Goal: Check status: Check status

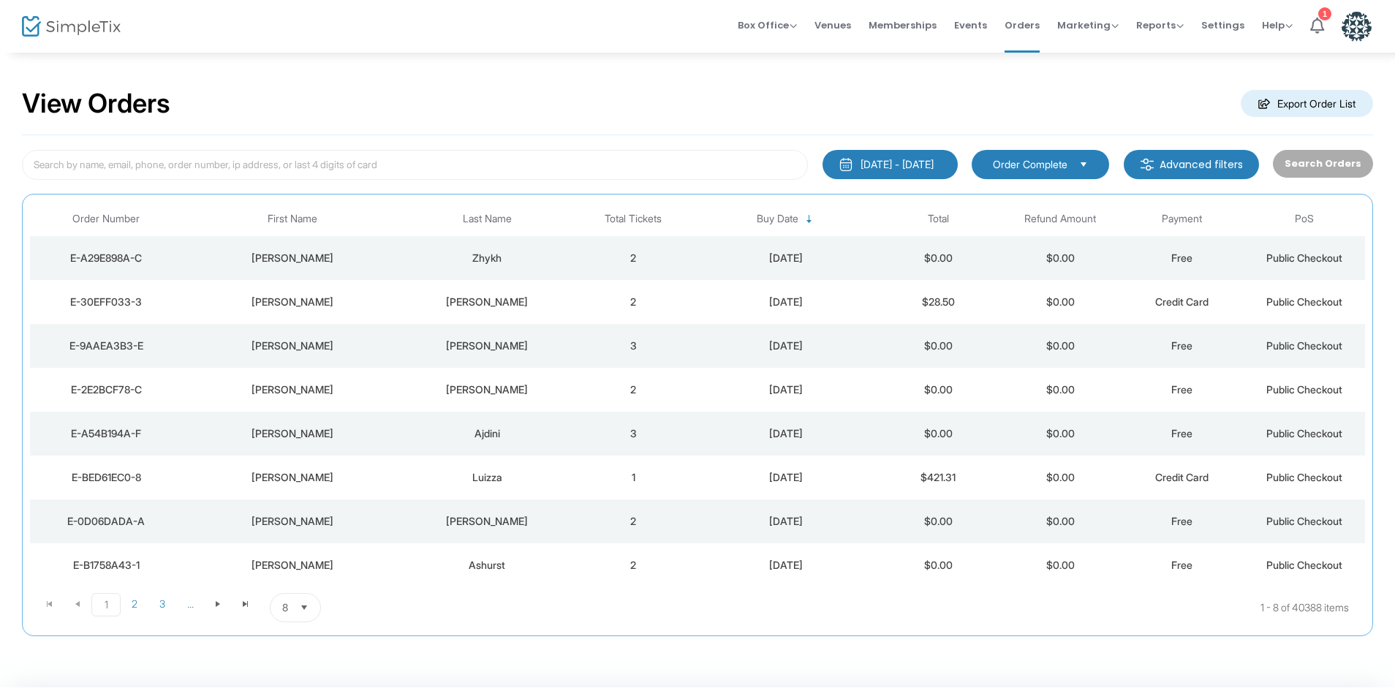
click at [890, 162] on div "[DATE] - [DATE]" at bounding box center [896, 164] width 73 height 15
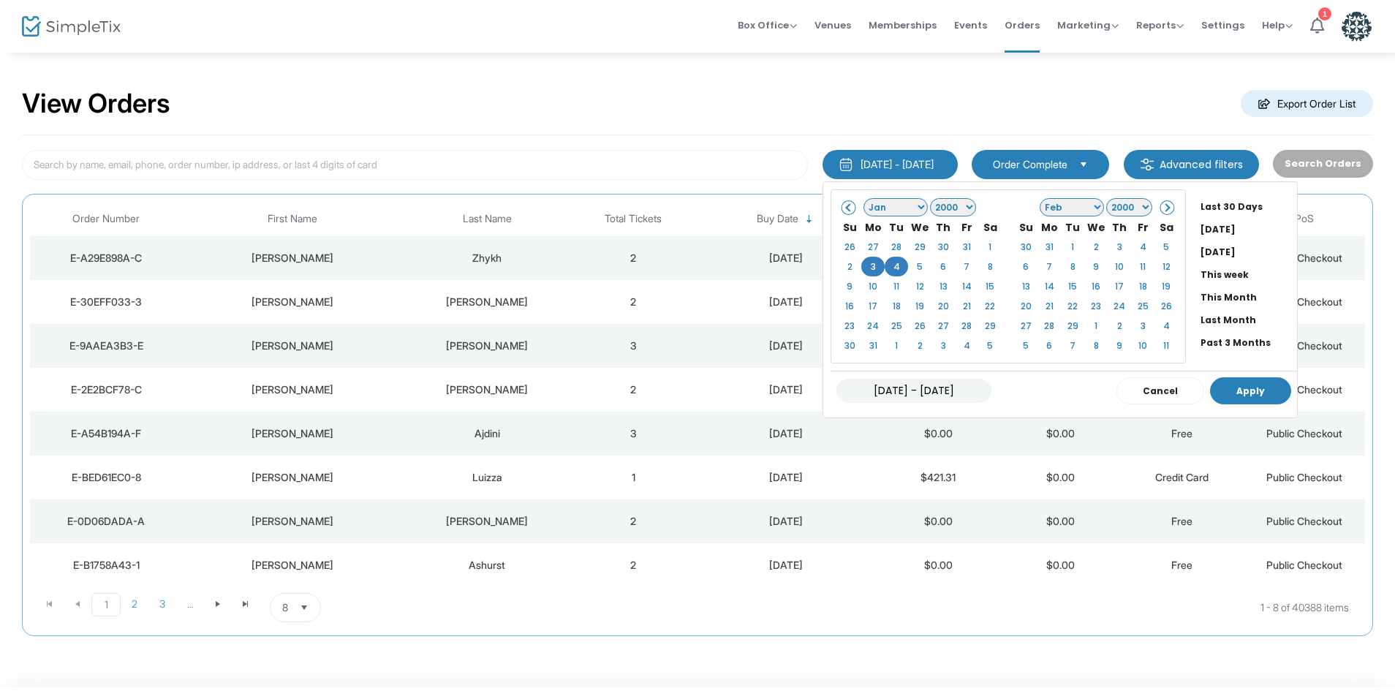
click at [1243, 395] on button "Apply" at bounding box center [1250, 390] width 81 height 27
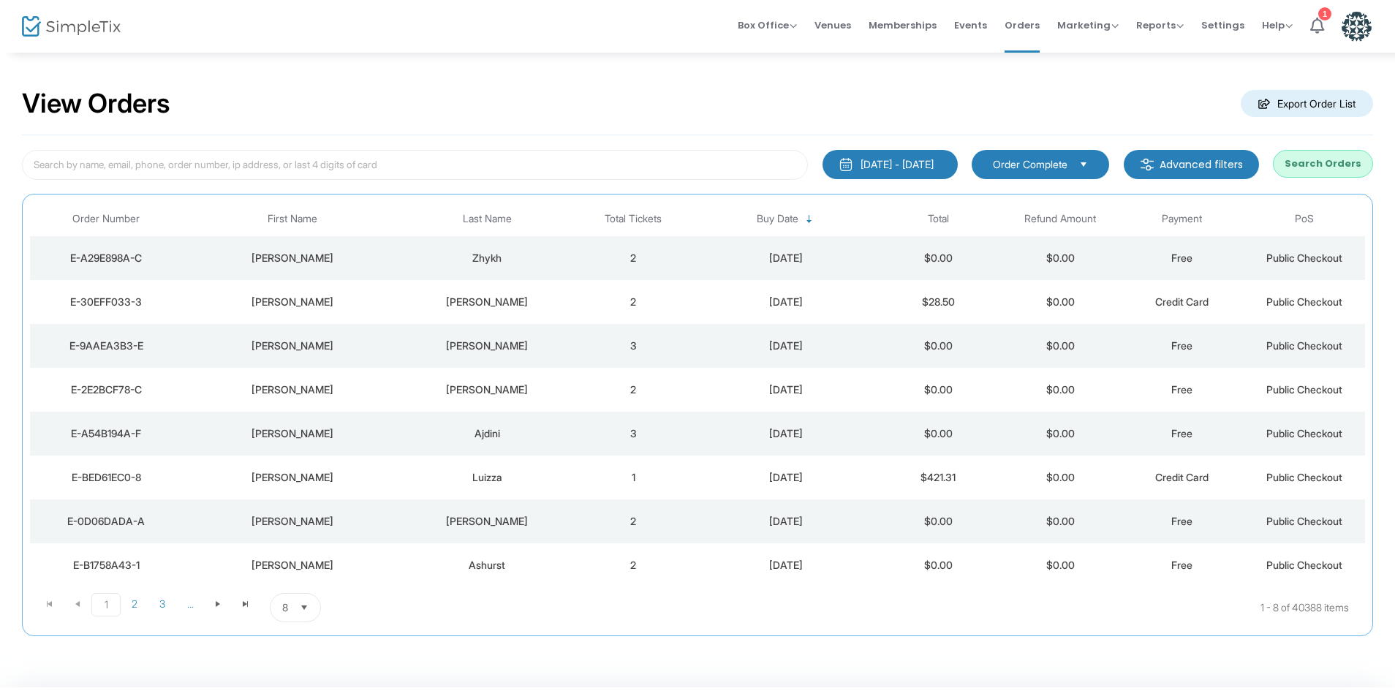
click at [1311, 169] on button "Search Orders" at bounding box center [1323, 164] width 100 height 28
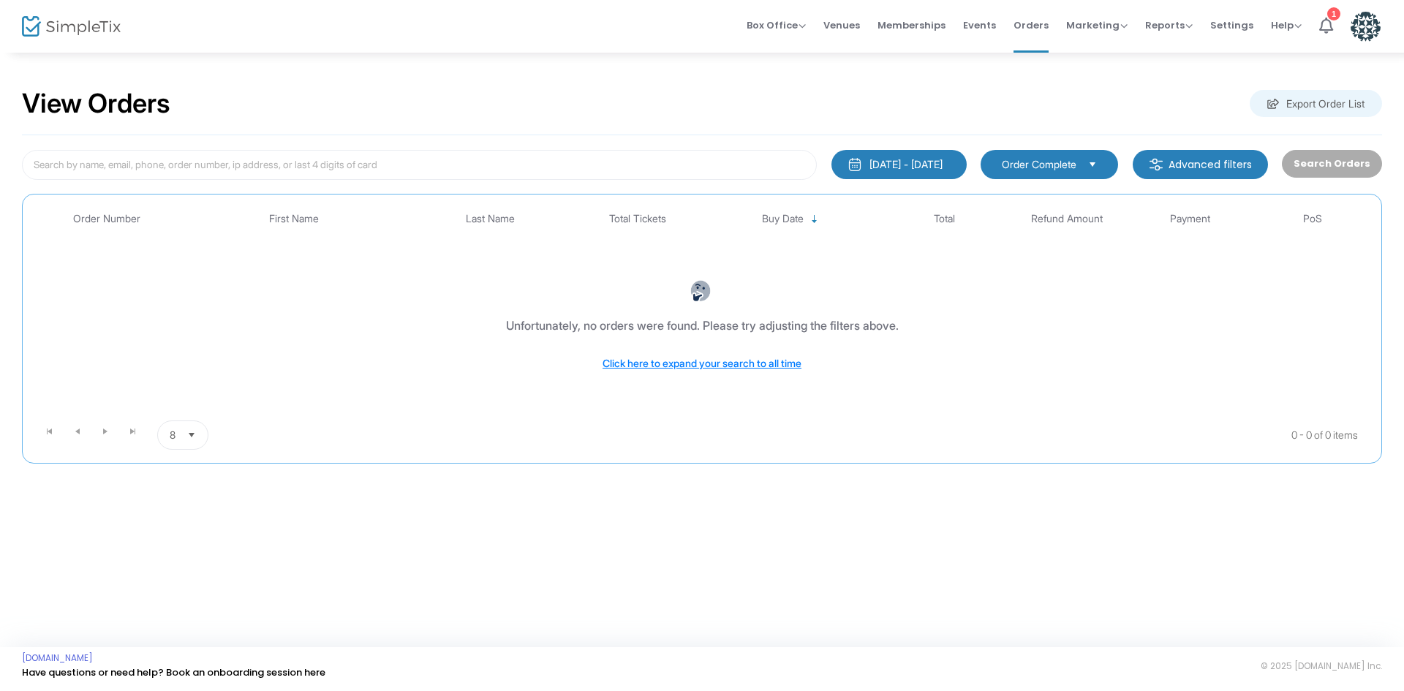
click at [908, 169] on div "[DATE] - [DATE]" at bounding box center [905, 164] width 73 height 15
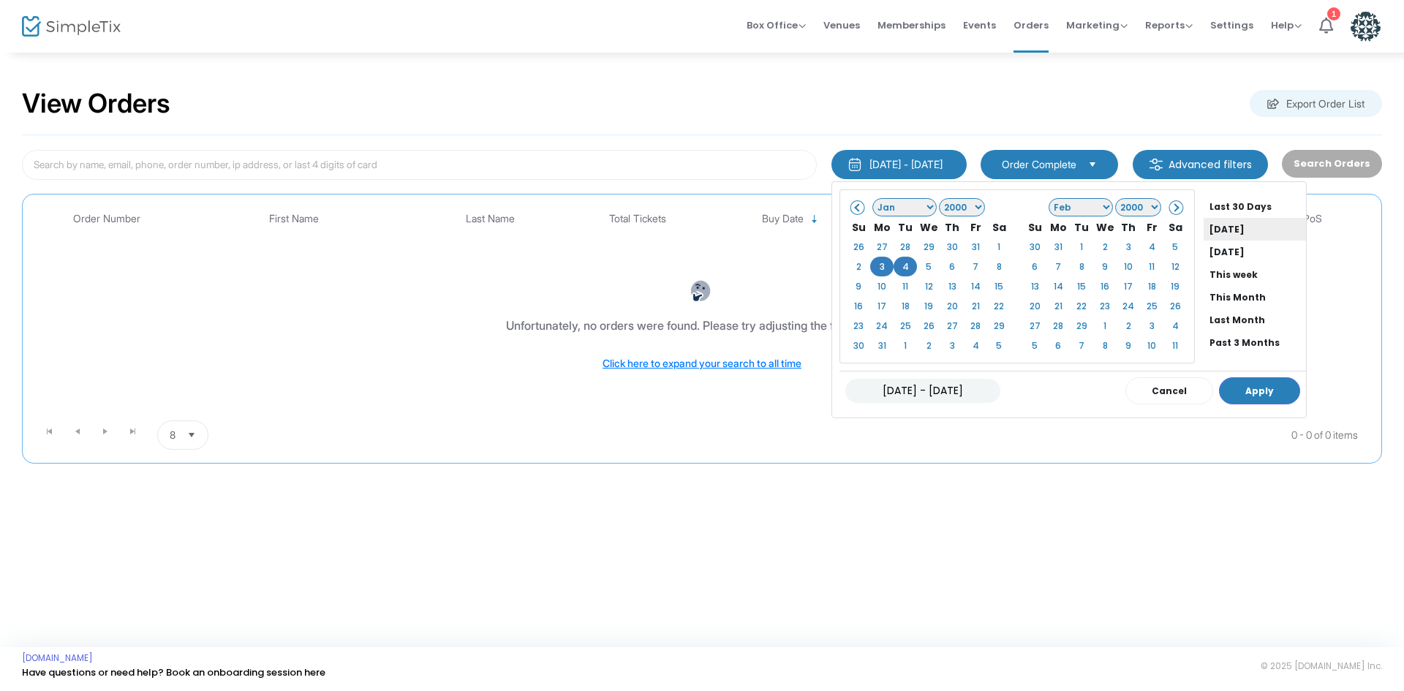
click at [1225, 227] on li "[DATE]" at bounding box center [1254, 229] width 102 height 23
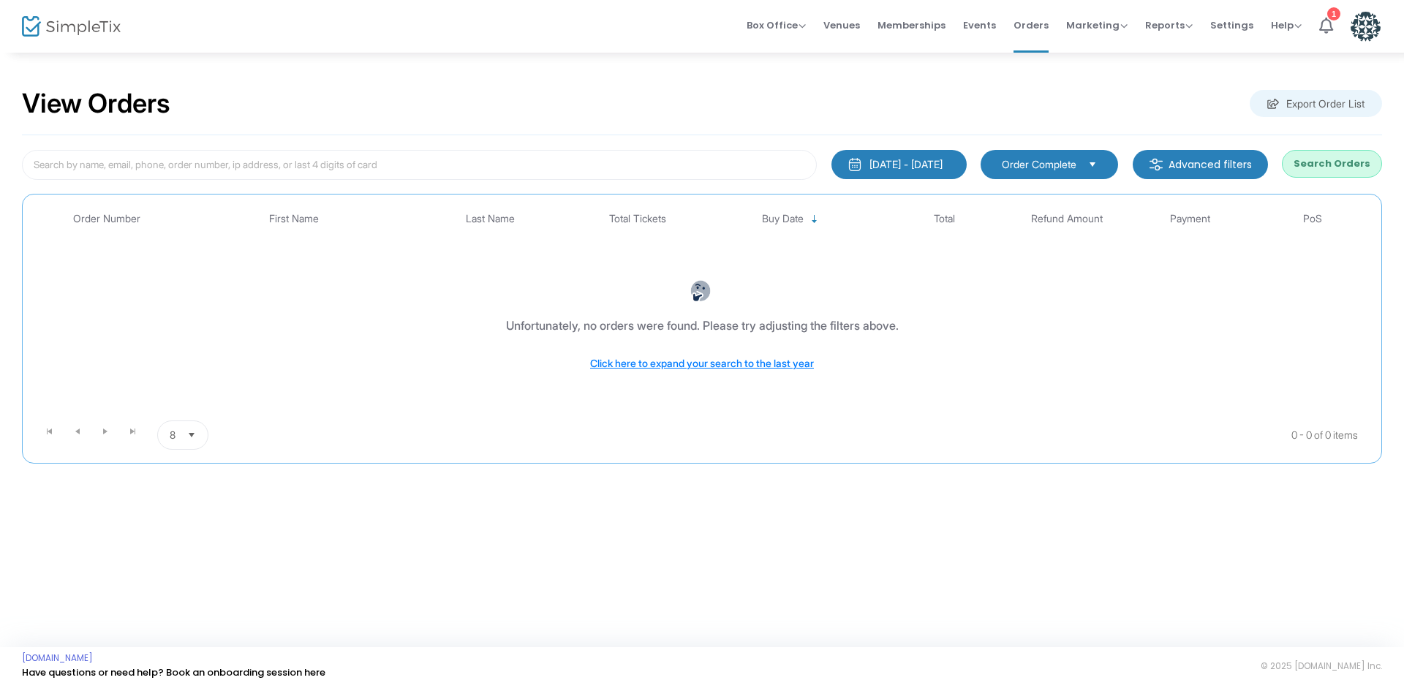
click at [1337, 159] on button "Search Orders" at bounding box center [1332, 164] width 100 height 28
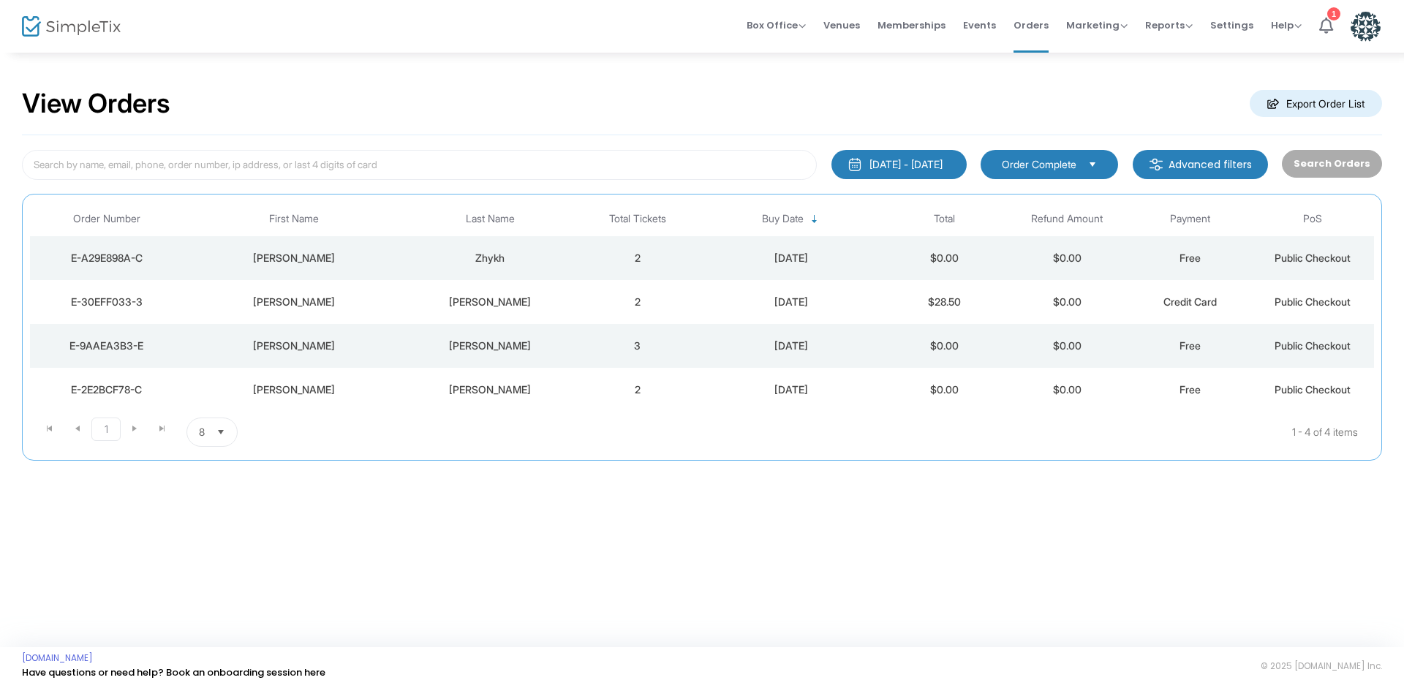
click at [885, 165] on div "[DATE] - [DATE]" at bounding box center [905, 164] width 73 height 15
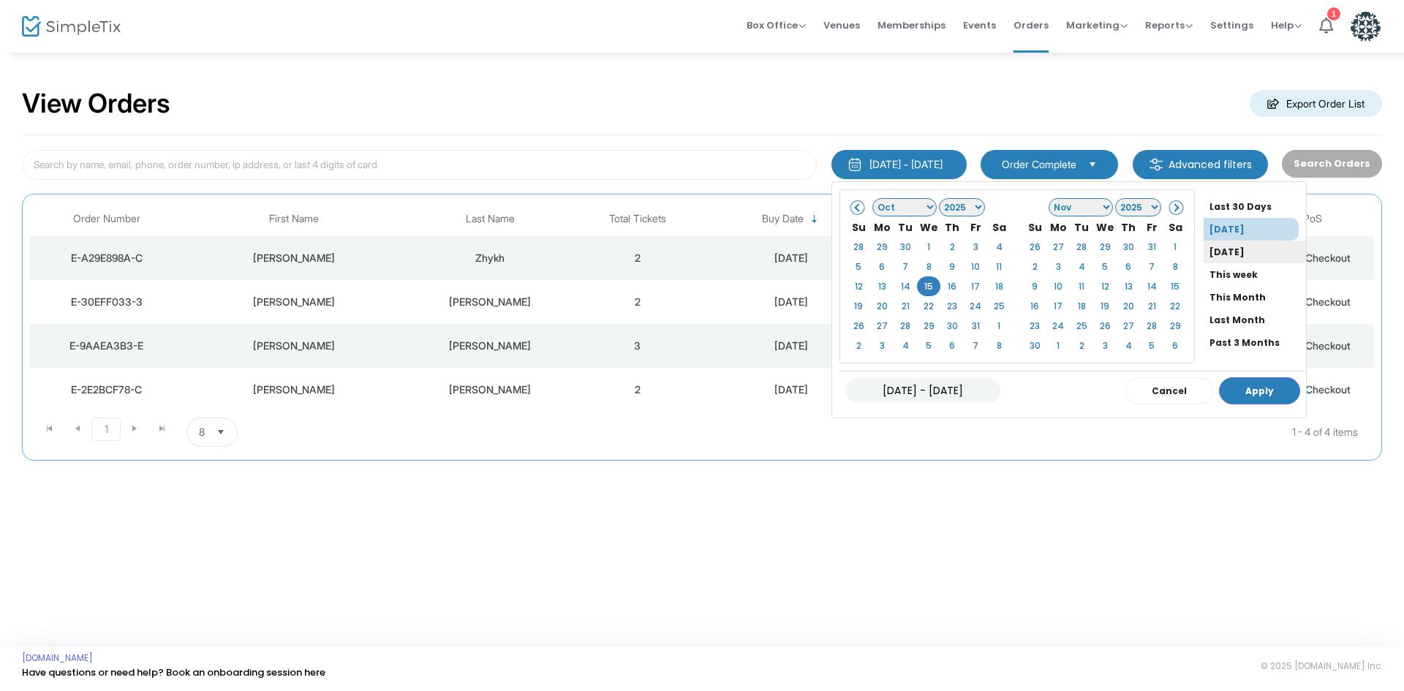
click at [1203, 249] on li "[DATE]" at bounding box center [1254, 252] width 102 height 23
type input "[DATE] - [DATE]"
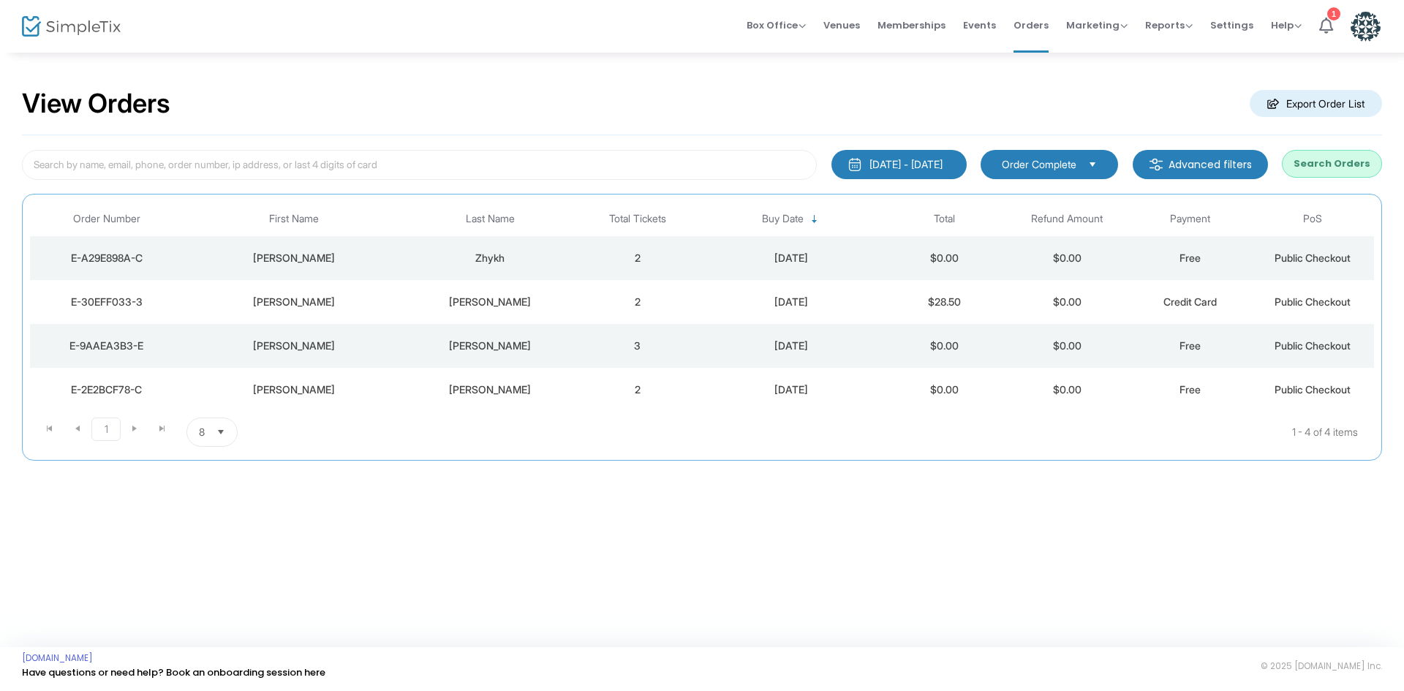
click at [891, 167] on div "[DATE] - [DATE]" at bounding box center [905, 164] width 73 height 15
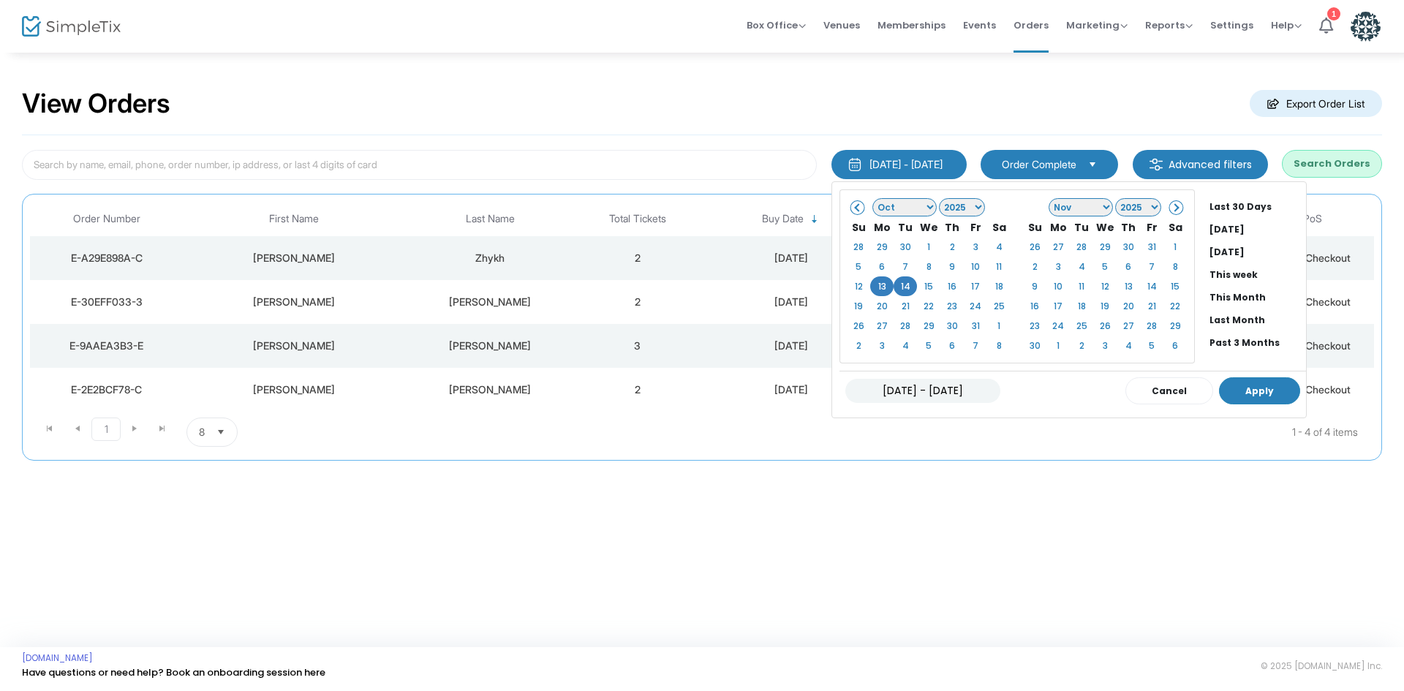
click at [1233, 385] on button "Apply" at bounding box center [1259, 390] width 81 height 27
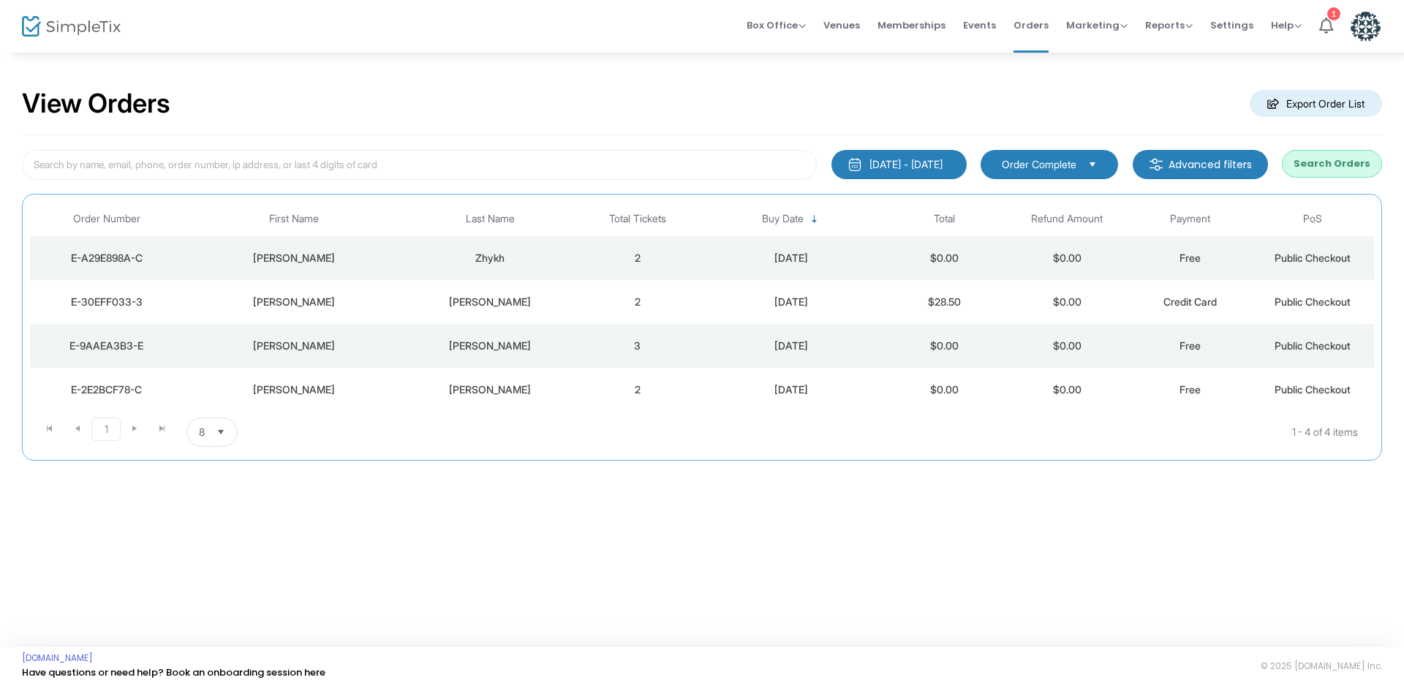
click at [1336, 164] on button "Search Orders" at bounding box center [1332, 164] width 100 height 28
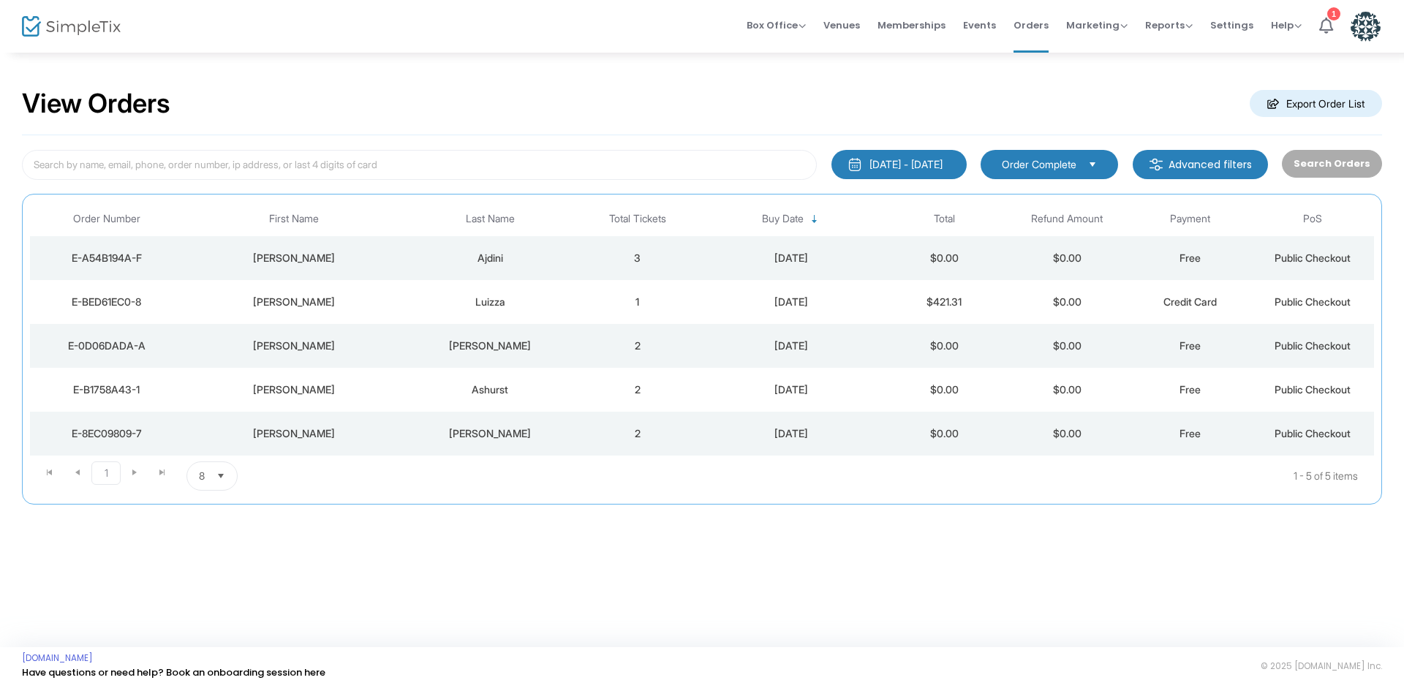
click at [922, 165] on div "[DATE] - [DATE]" at bounding box center [905, 164] width 73 height 15
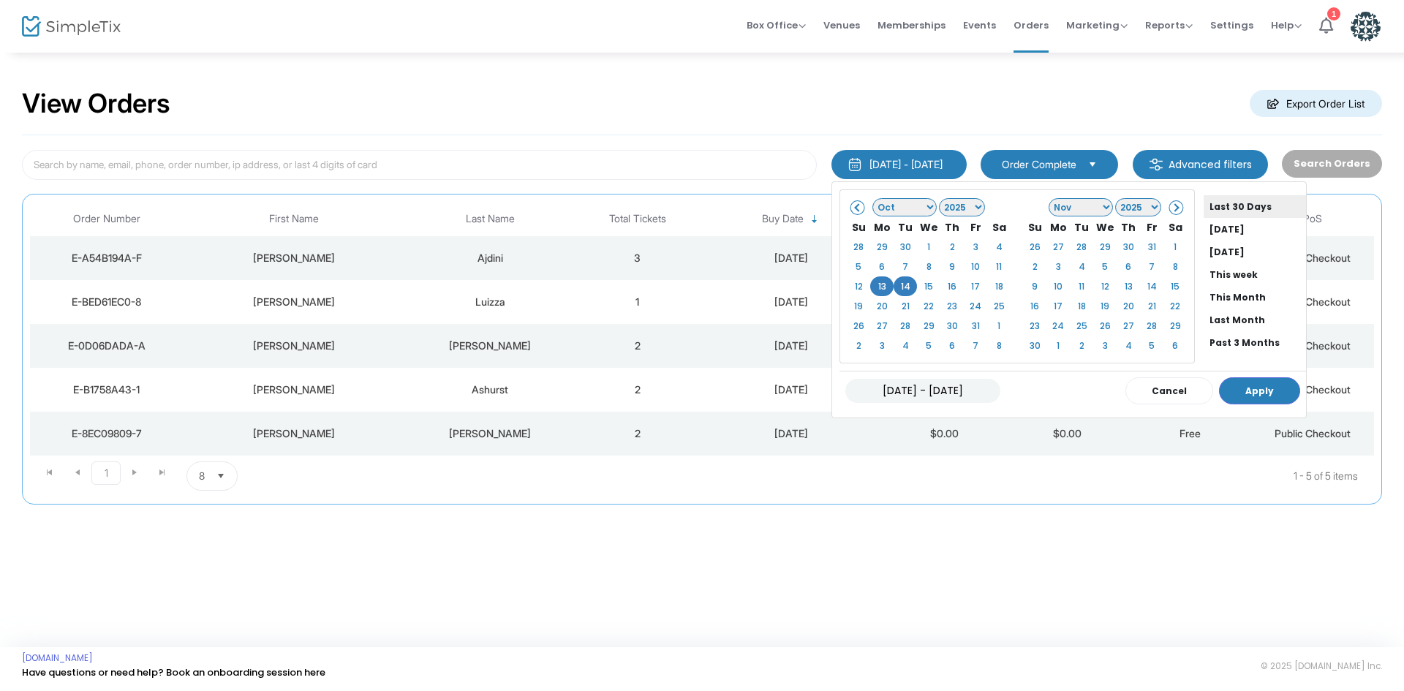
click at [1236, 206] on li "Last 30 Days" at bounding box center [1254, 206] width 102 height 23
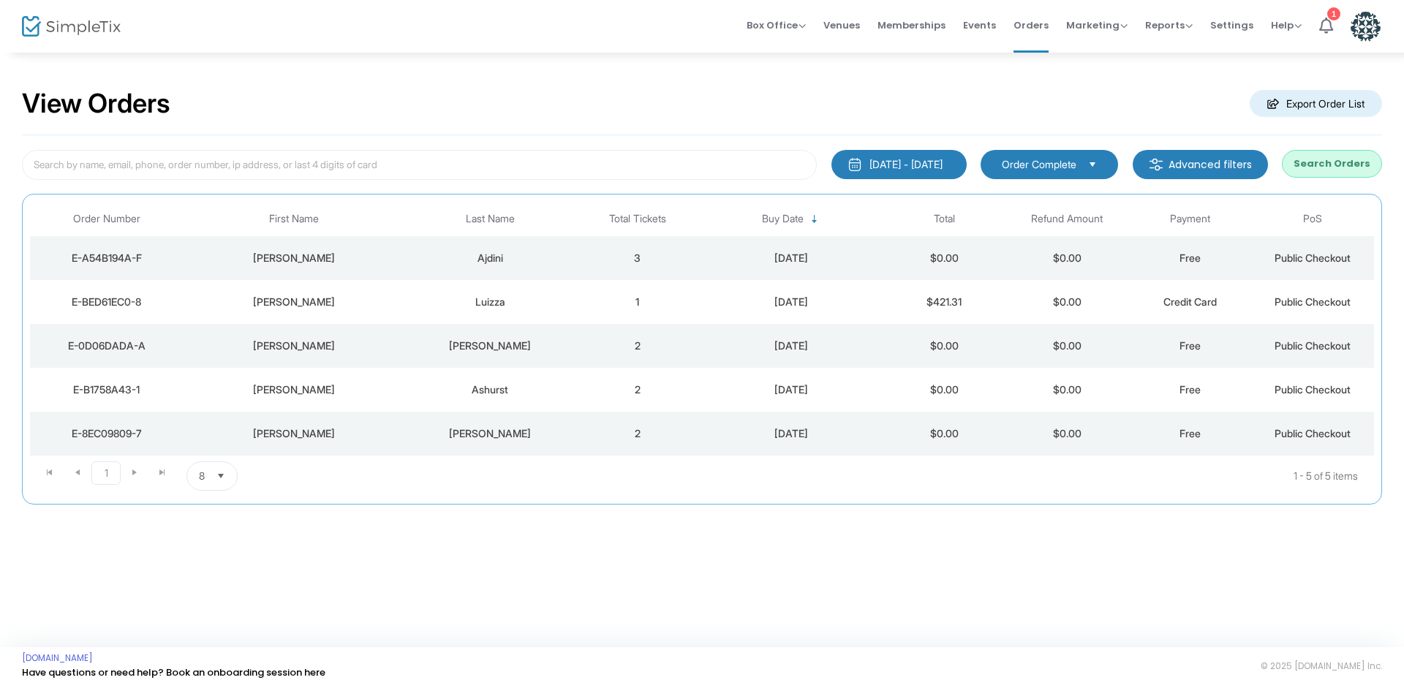
click at [1336, 162] on button "Search Orders" at bounding box center [1332, 164] width 100 height 28
